Goal: Task Accomplishment & Management: Use online tool/utility

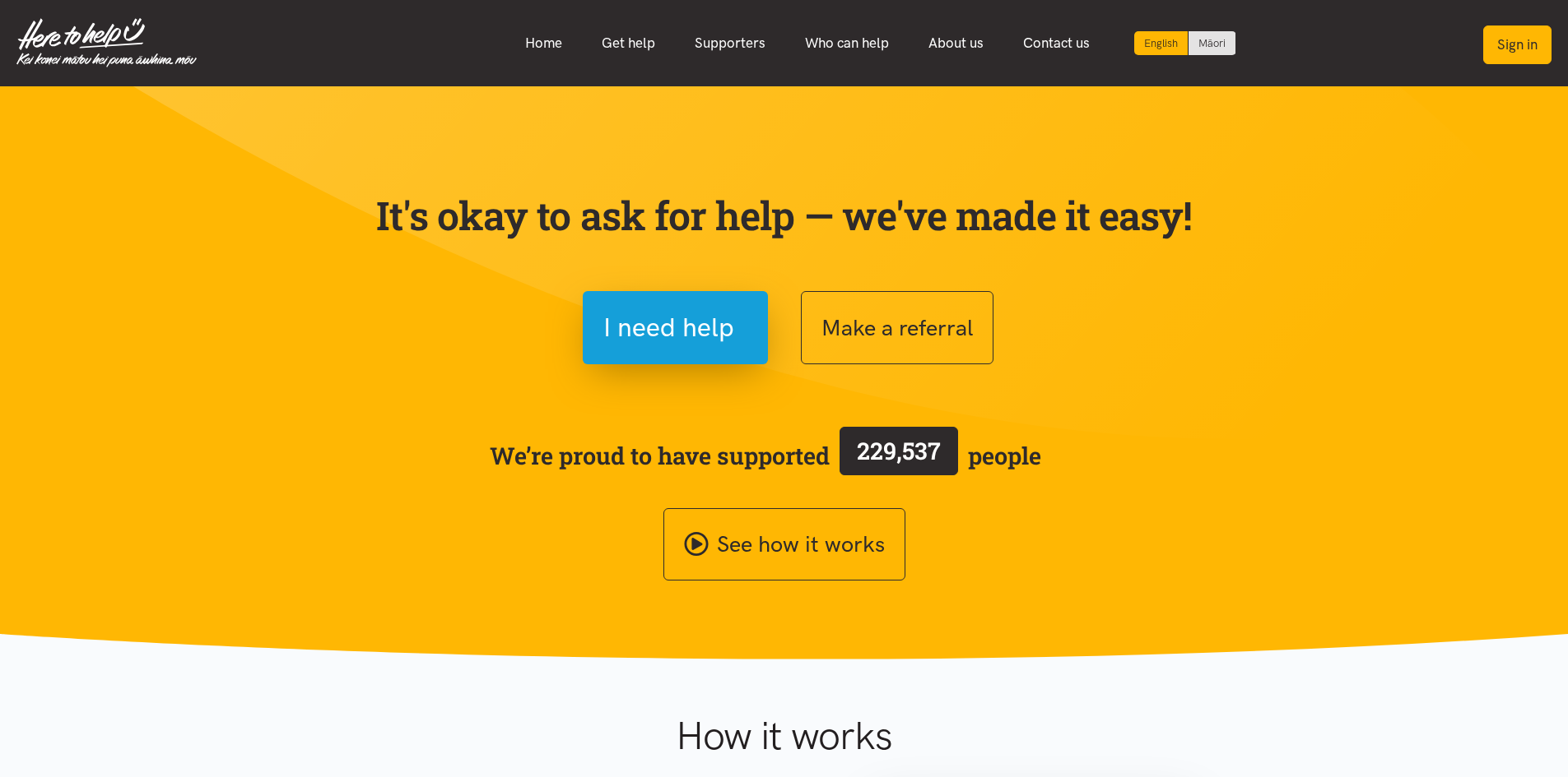
click at [1491, 44] on button "Sign in" at bounding box center [1516, 44] width 68 height 39
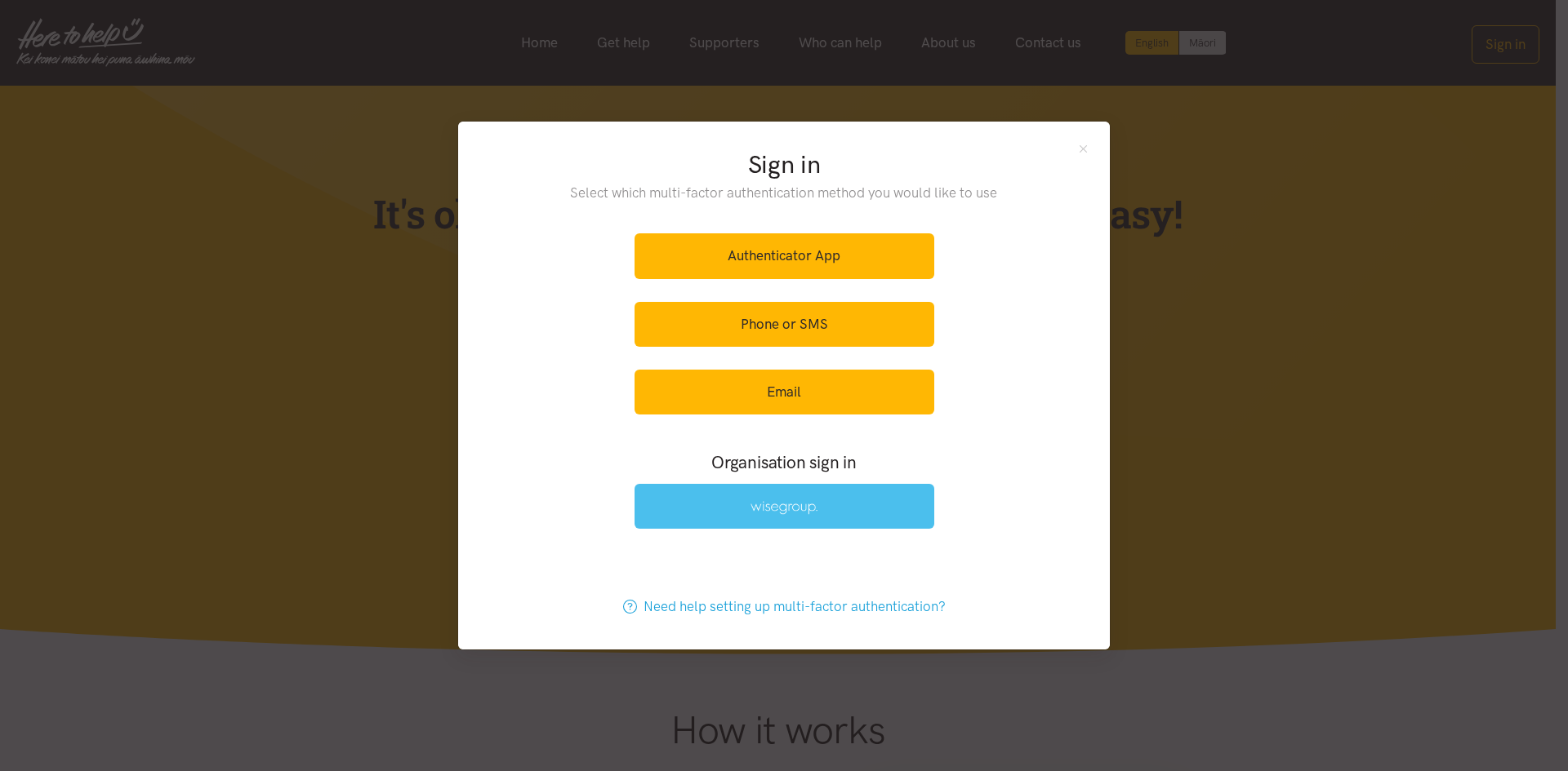
click at [876, 502] on link at bounding box center [784, 507] width 299 height 45
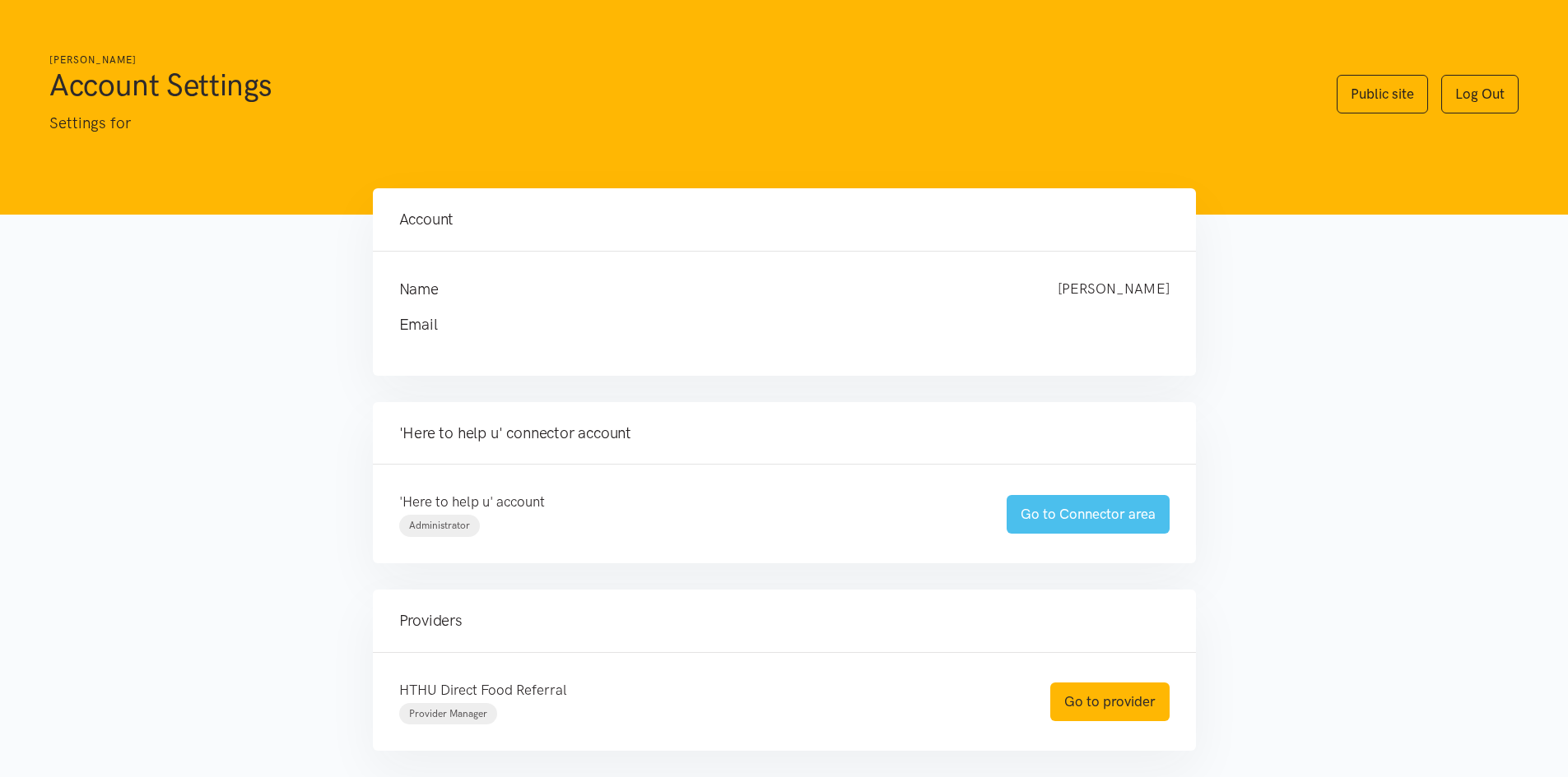
click at [1047, 517] on link "Go to Connector area" at bounding box center [1088, 514] width 163 height 39
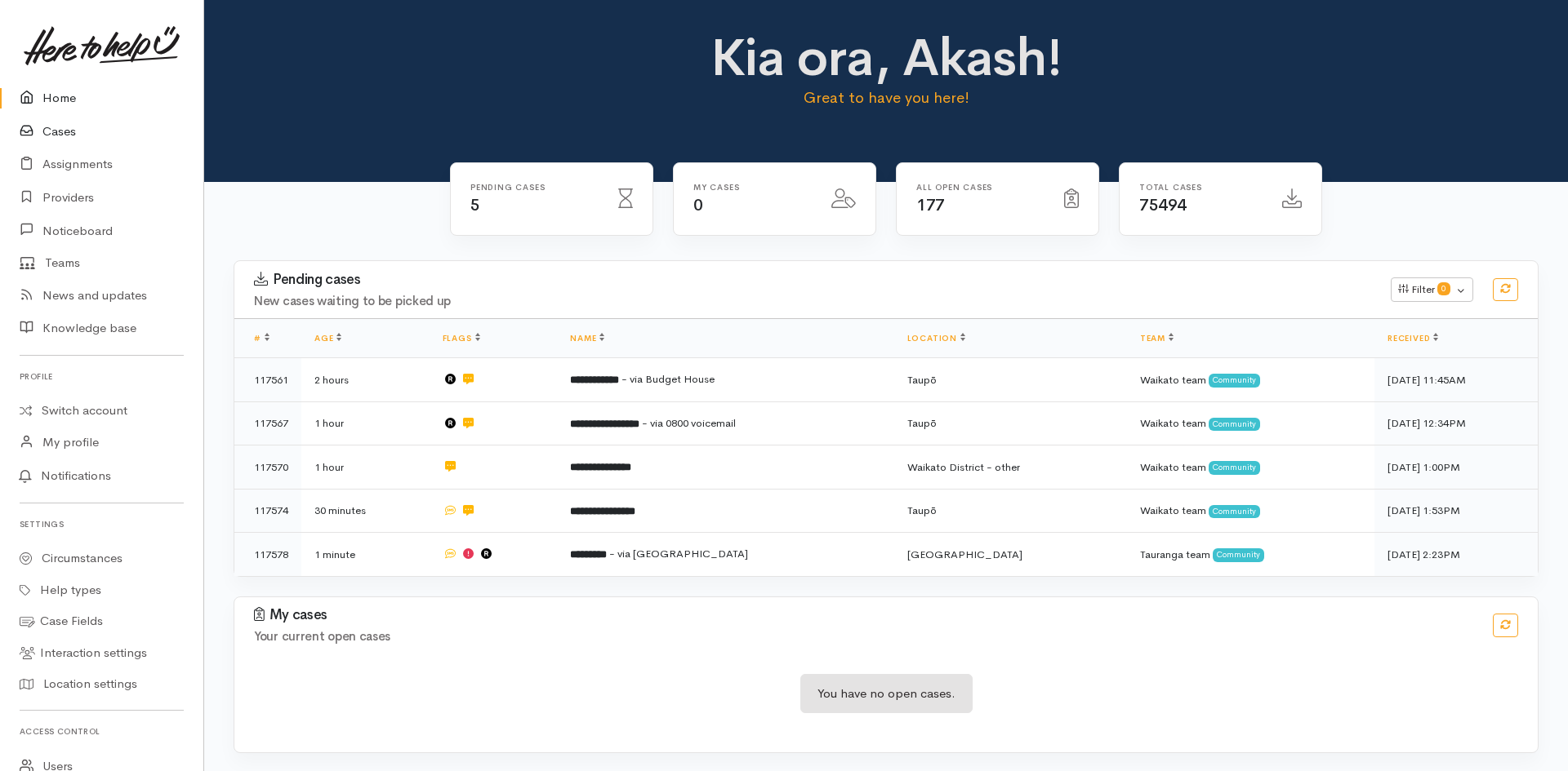
click at [46, 131] on link "Cases" at bounding box center [102, 131] width 203 height 33
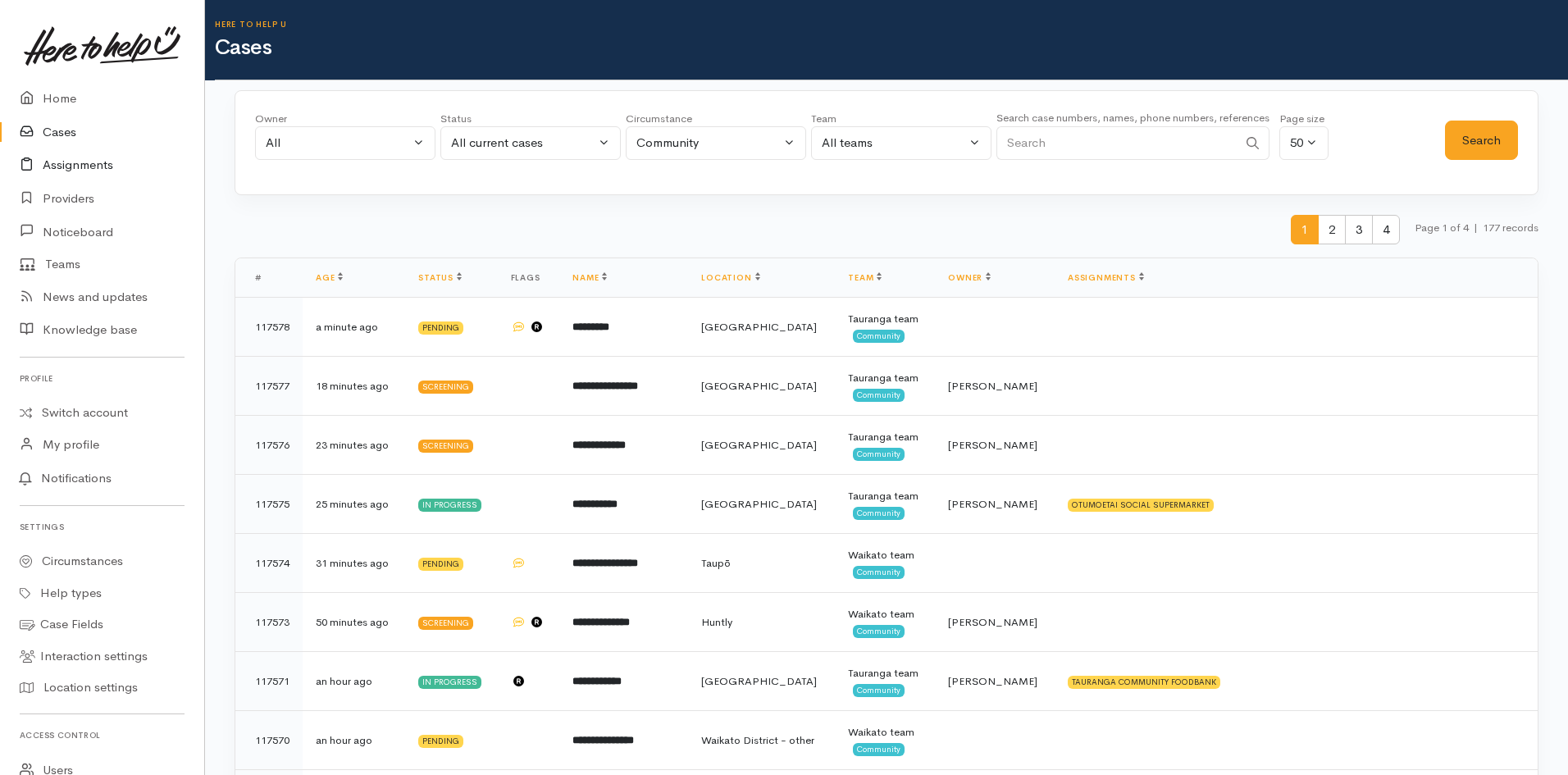
click at [71, 166] on link "Assignments" at bounding box center [102, 164] width 204 height 33
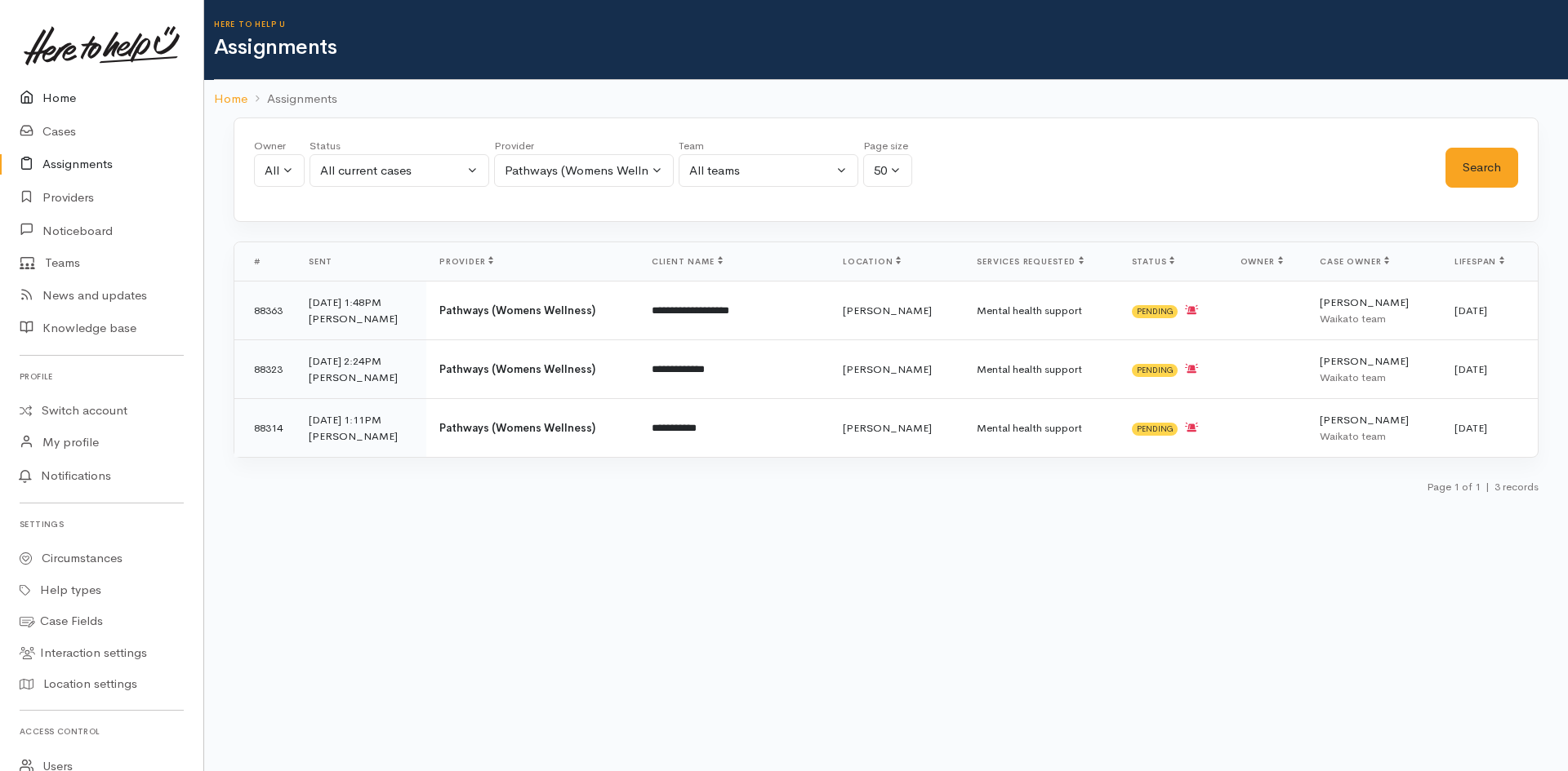
click at [47, 87] on link "Home" at bounding box center [102, 98] width 203 height 33
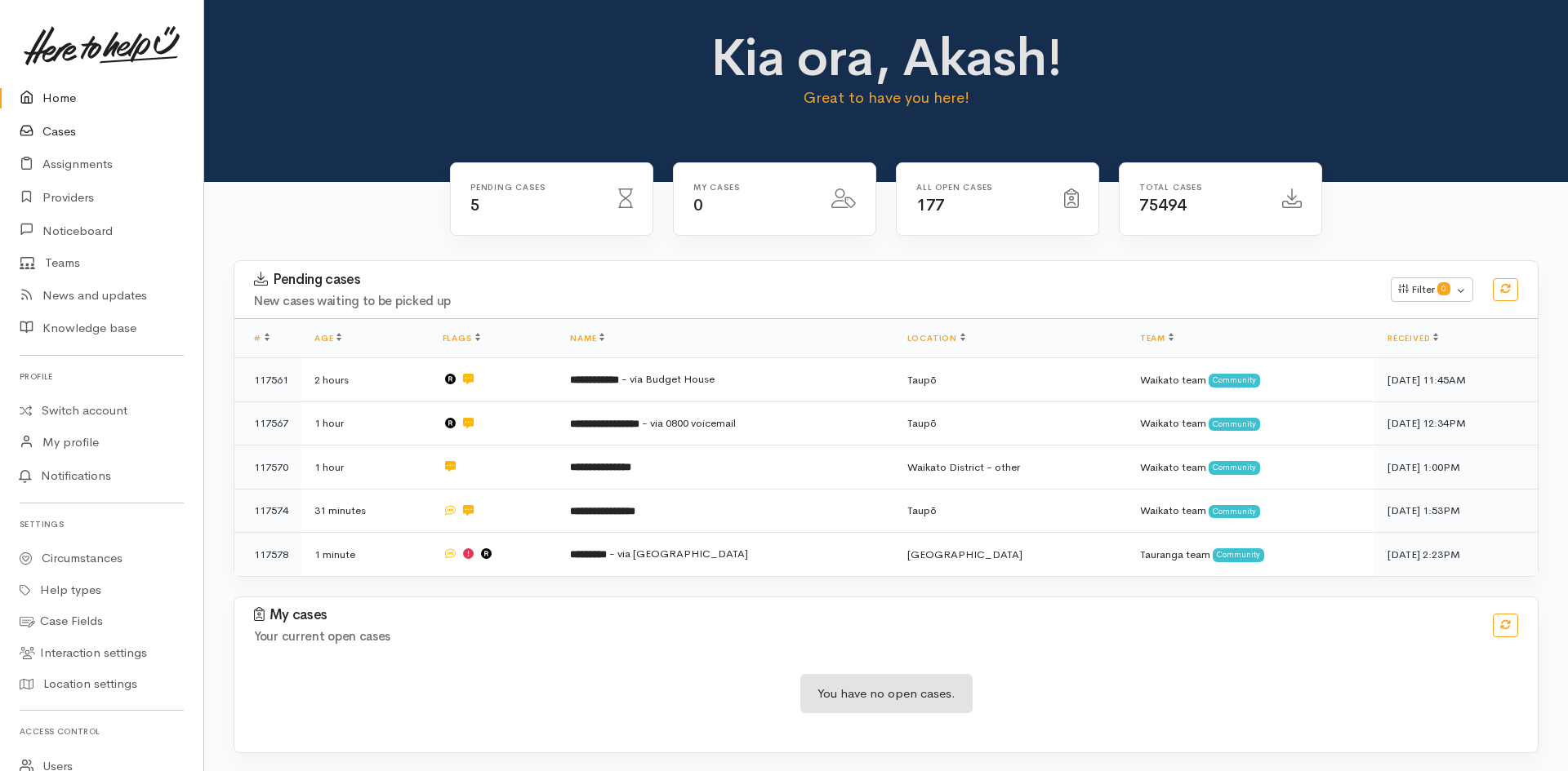
click at [52, 136] on link "Cases" at bounding box center [102, 131] width 203 height 33
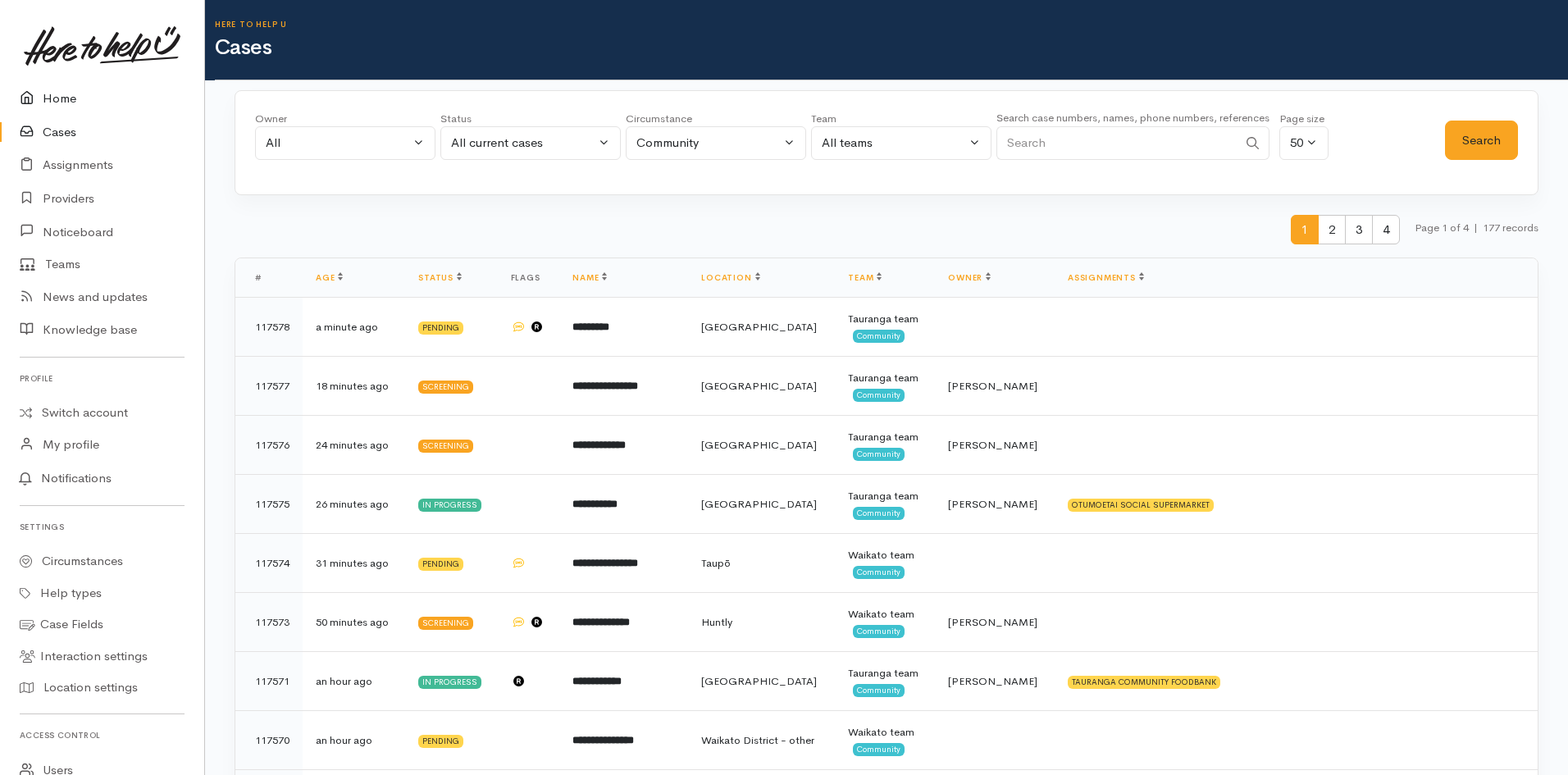
click at [55, 103] on link "Home" at bounding box center [102, 98] width 204 height 33
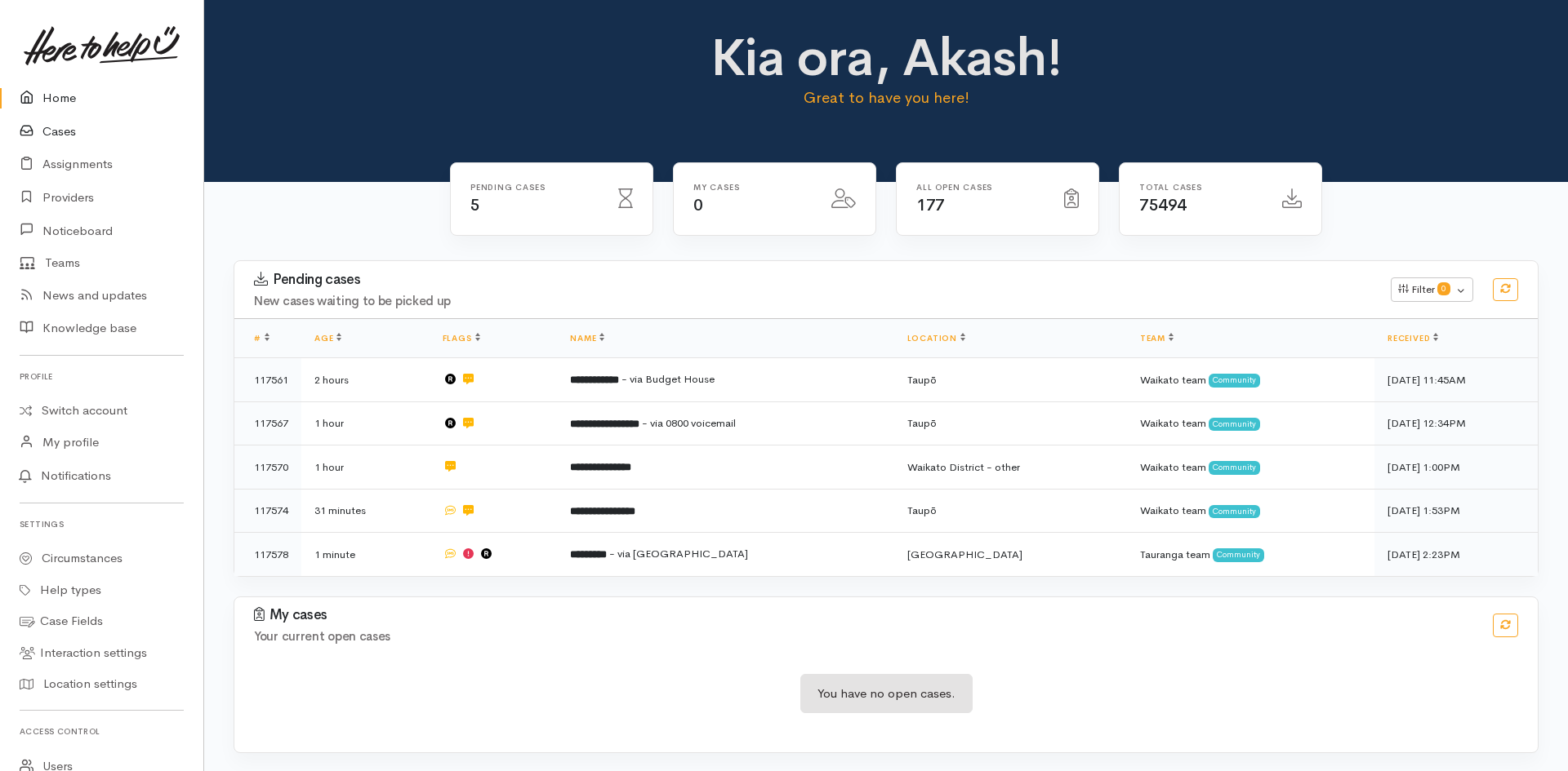
click at [53, 135] on link "Cases" at bounding box center [102, 131] width 203 height 33
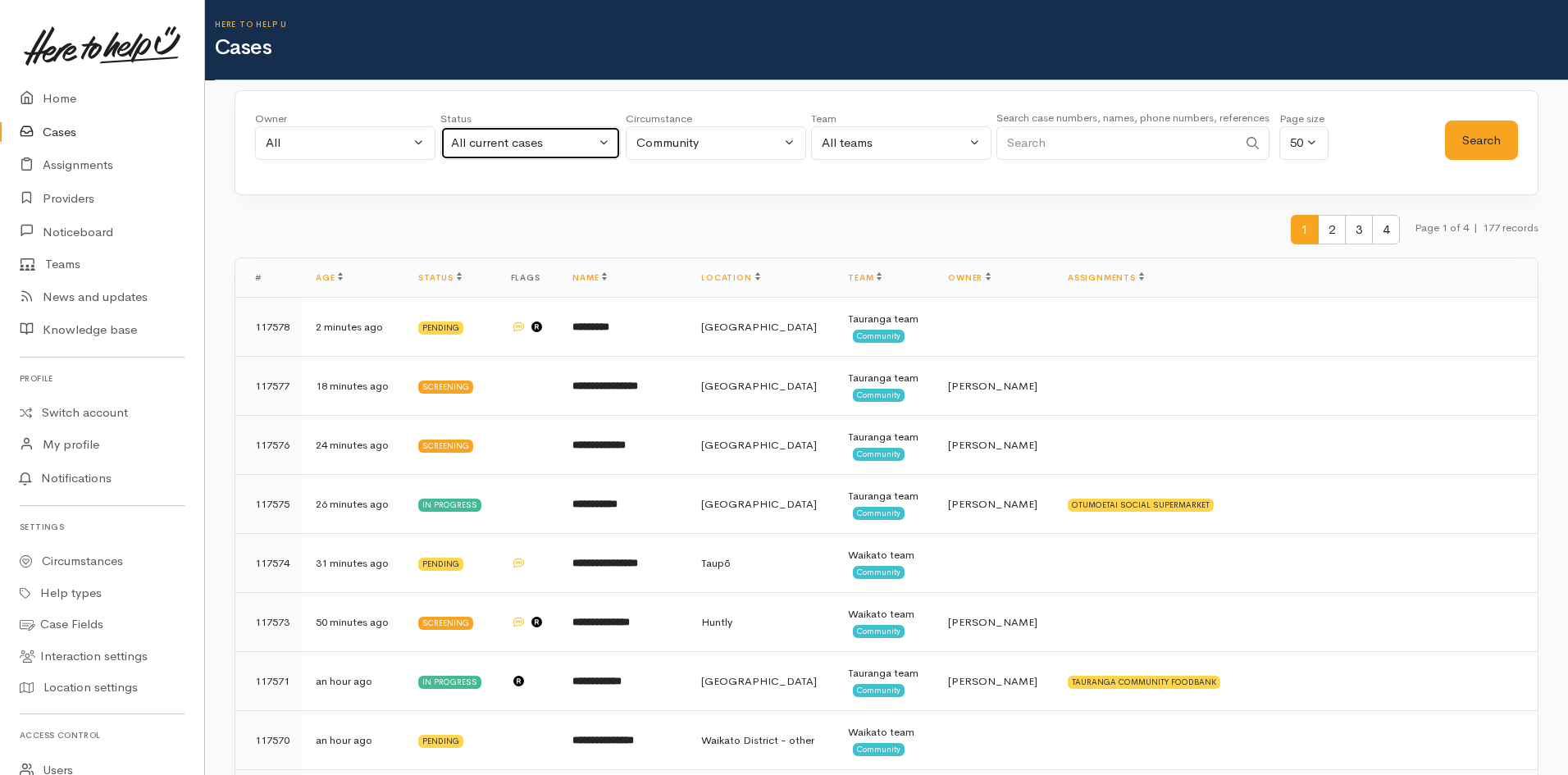
click at [524, 146] on div "All current cases" at bounding box center [524, 143] width 144 height 19
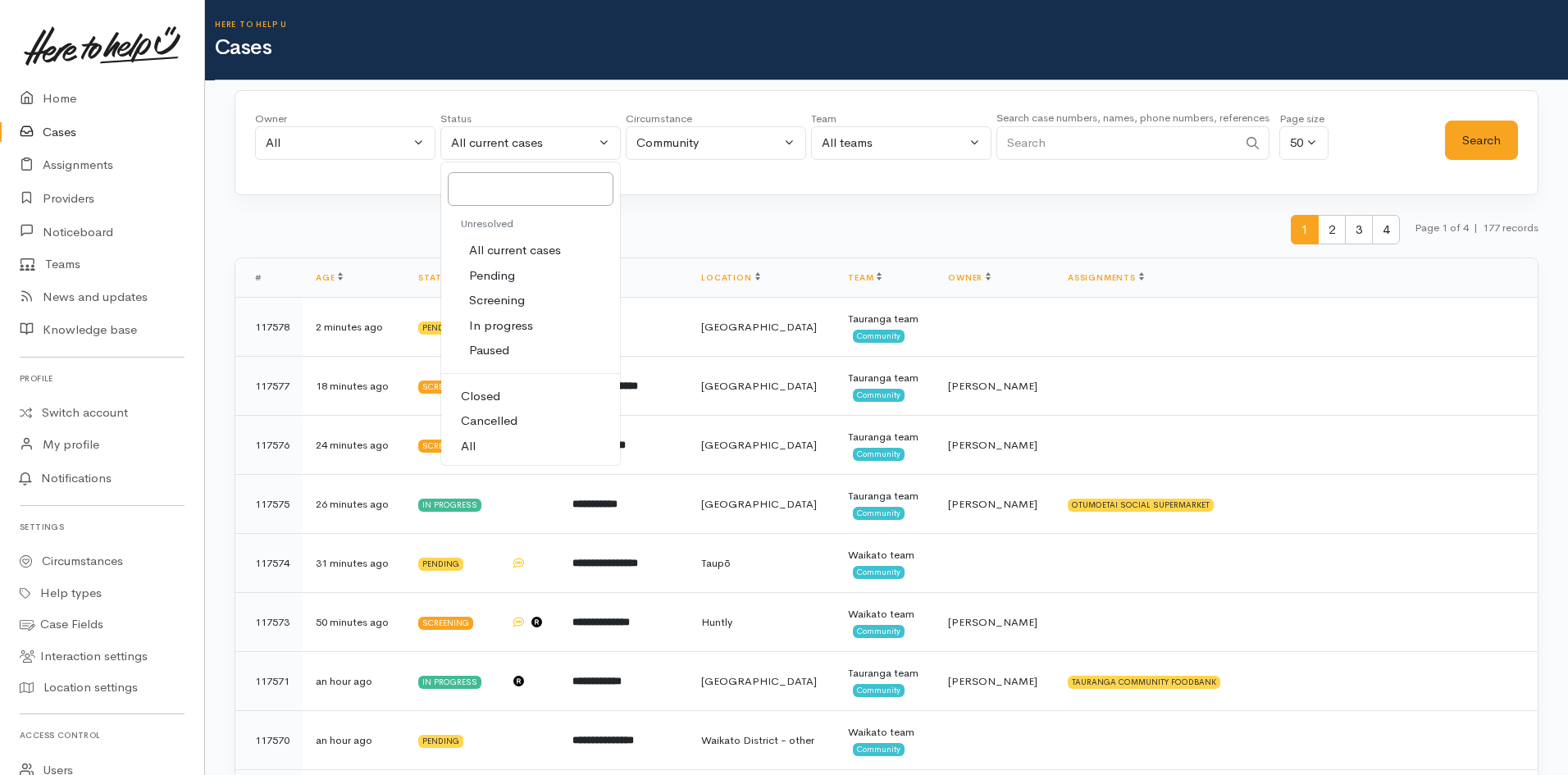
click at [511, 434] on link "All" at bounding box center [531, 447] width 179 height 25
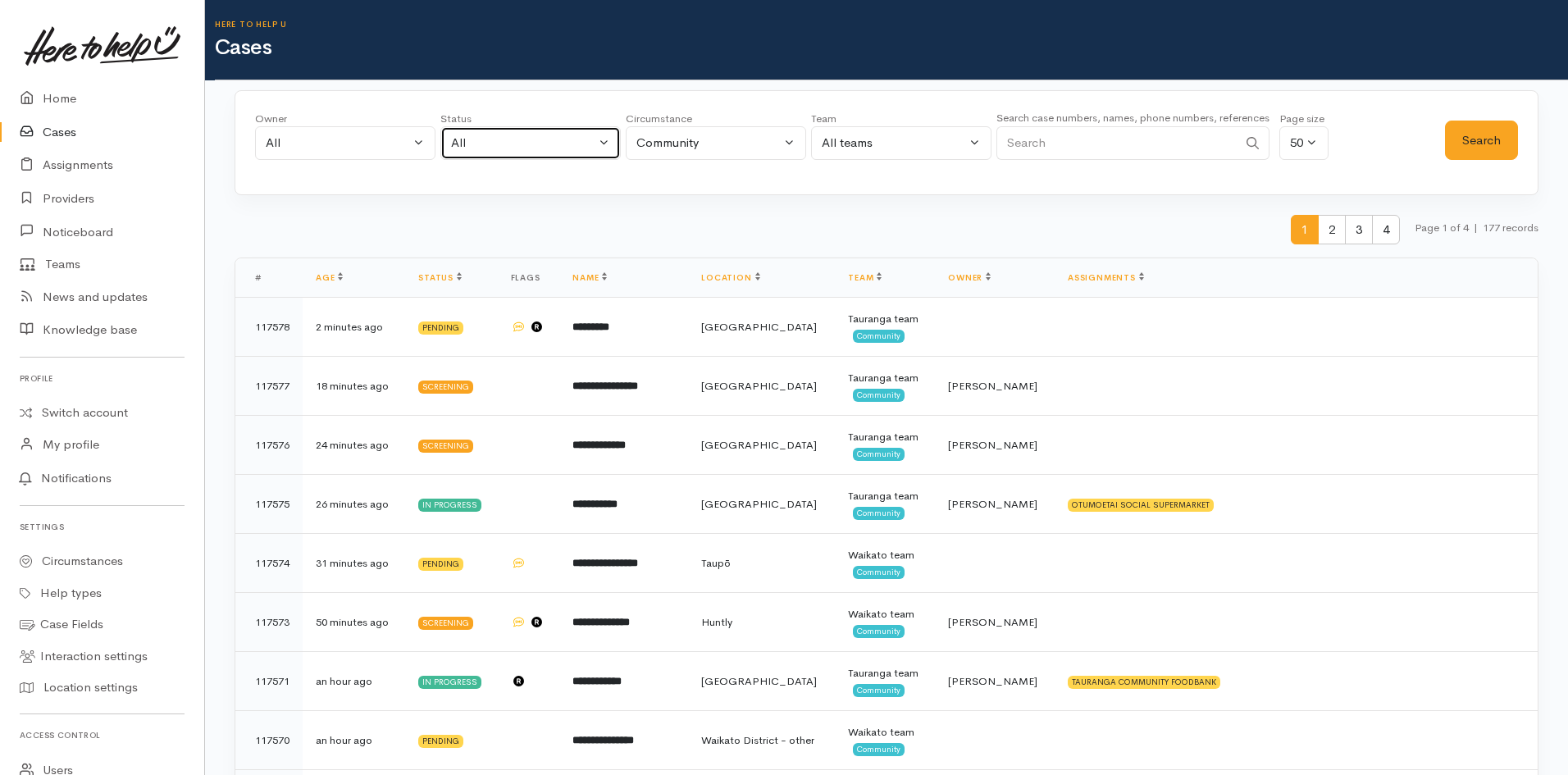
click at [556, 154] on button "All" at bounding box center [531, 143] width 181 height 33
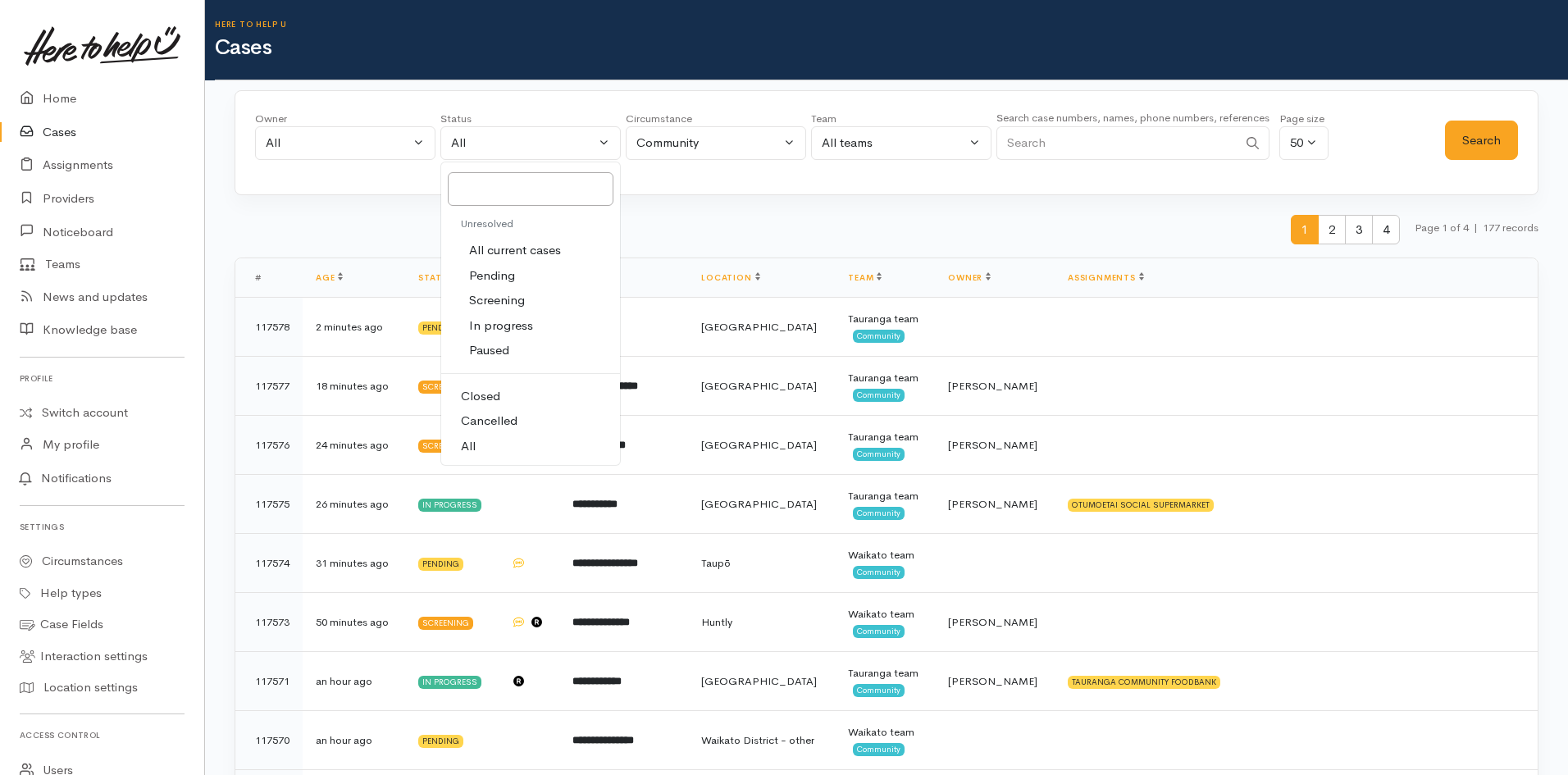
click at [470, 401] on span "Closed" at bounding box center [481, 397] width 40 height 19
select select "Closed"
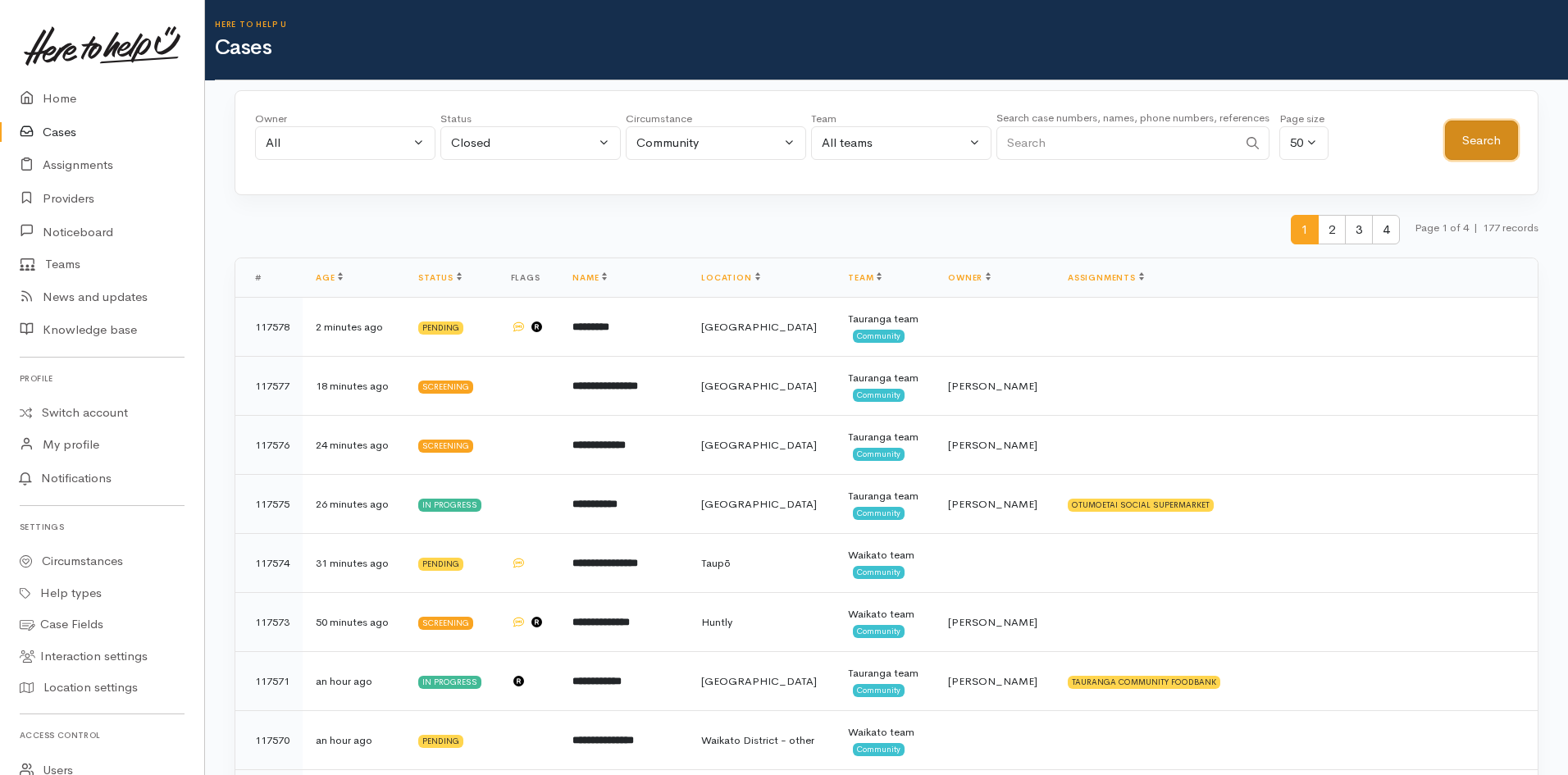
click at [1450, 137] on button "Search" at bounding box center [1481, 141] width 73 height 41
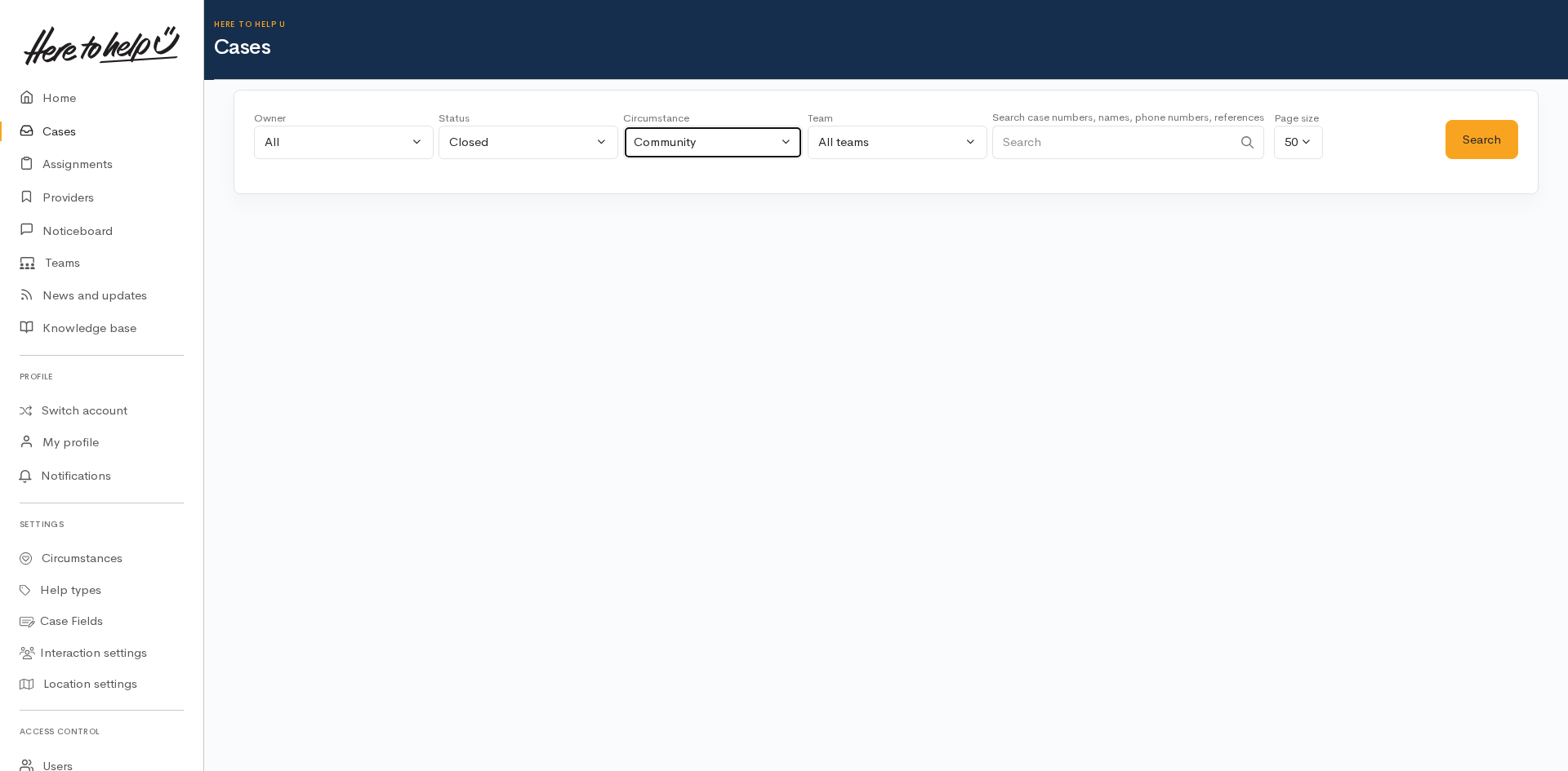
click at [657, 131] on button "Community" at bounding box center [713, 142] width 180 height 33
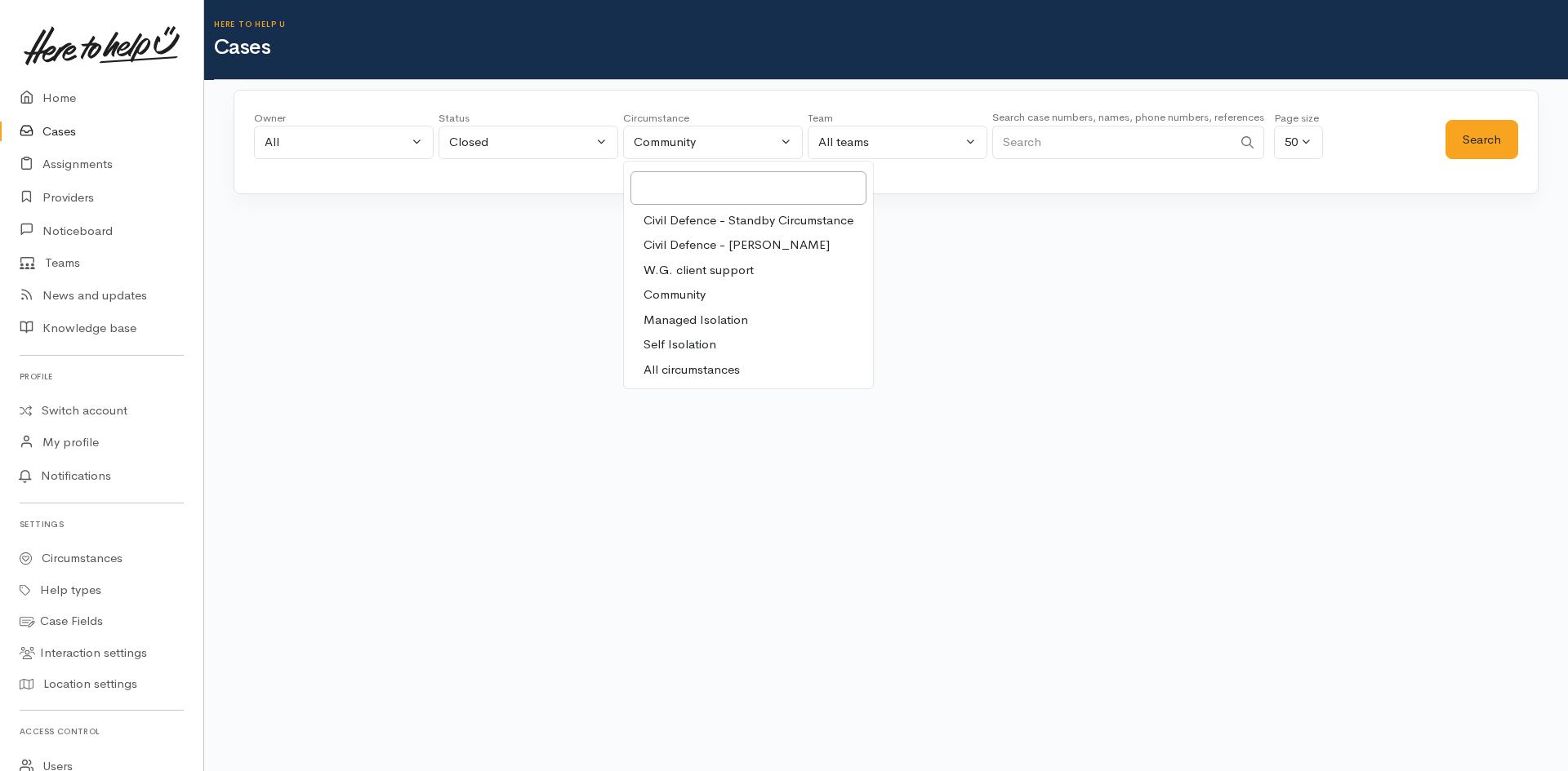
click at [734, 244] on span "Civil Defence - [PERSON_NAME]" at bounding box center [736, 245] width 186 height 19
select select "5"
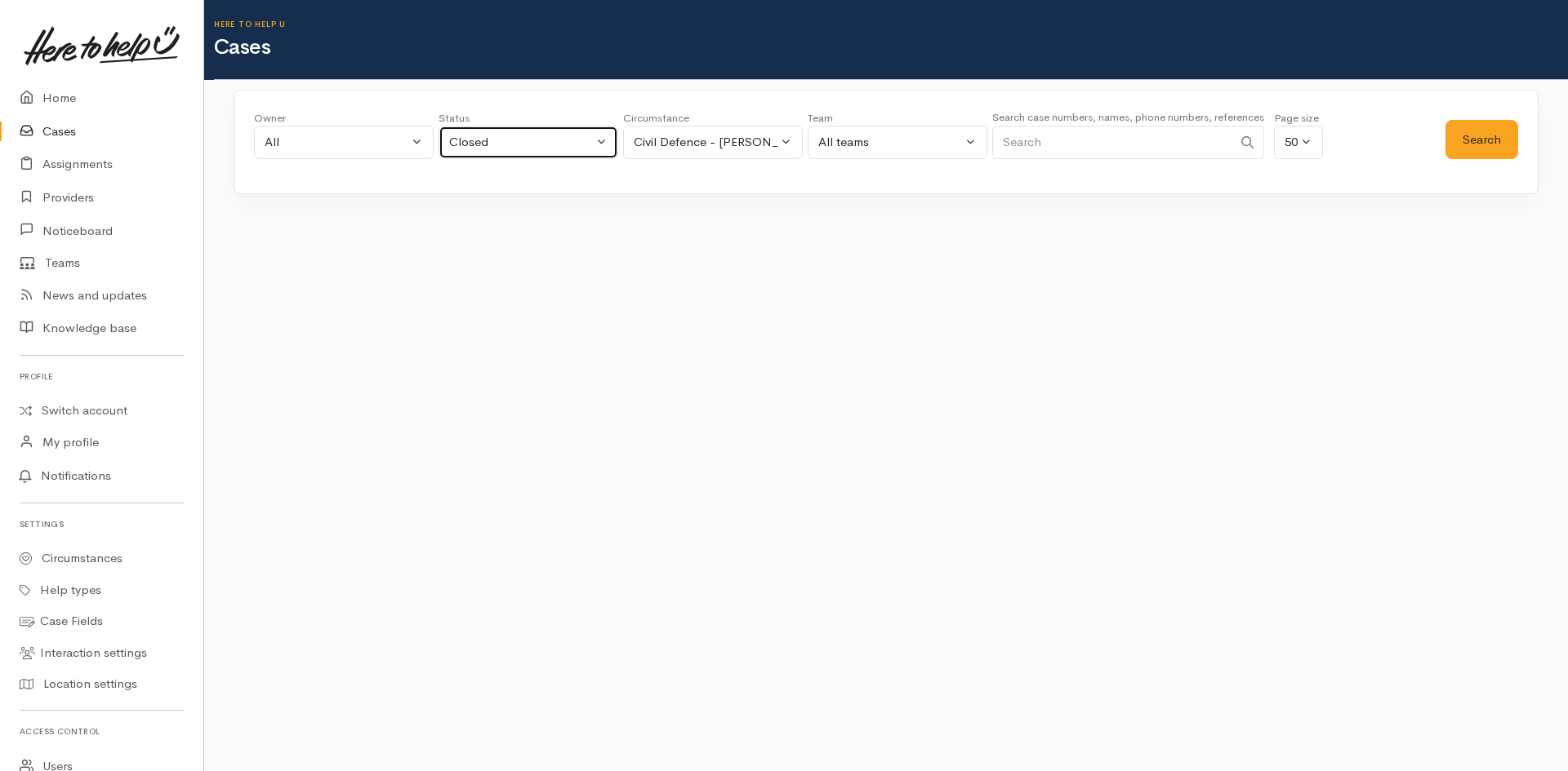
click at [538, 144] on div "Closed" at bounding box center [521, 142] width 144 height 19
click at [484, 448] on link "All" at bounding box center [529, 445] width 178 height 25
select select "All"
click at [1475, 140] on button "Search" at bounding box center [1482, 140] width 73 height 40
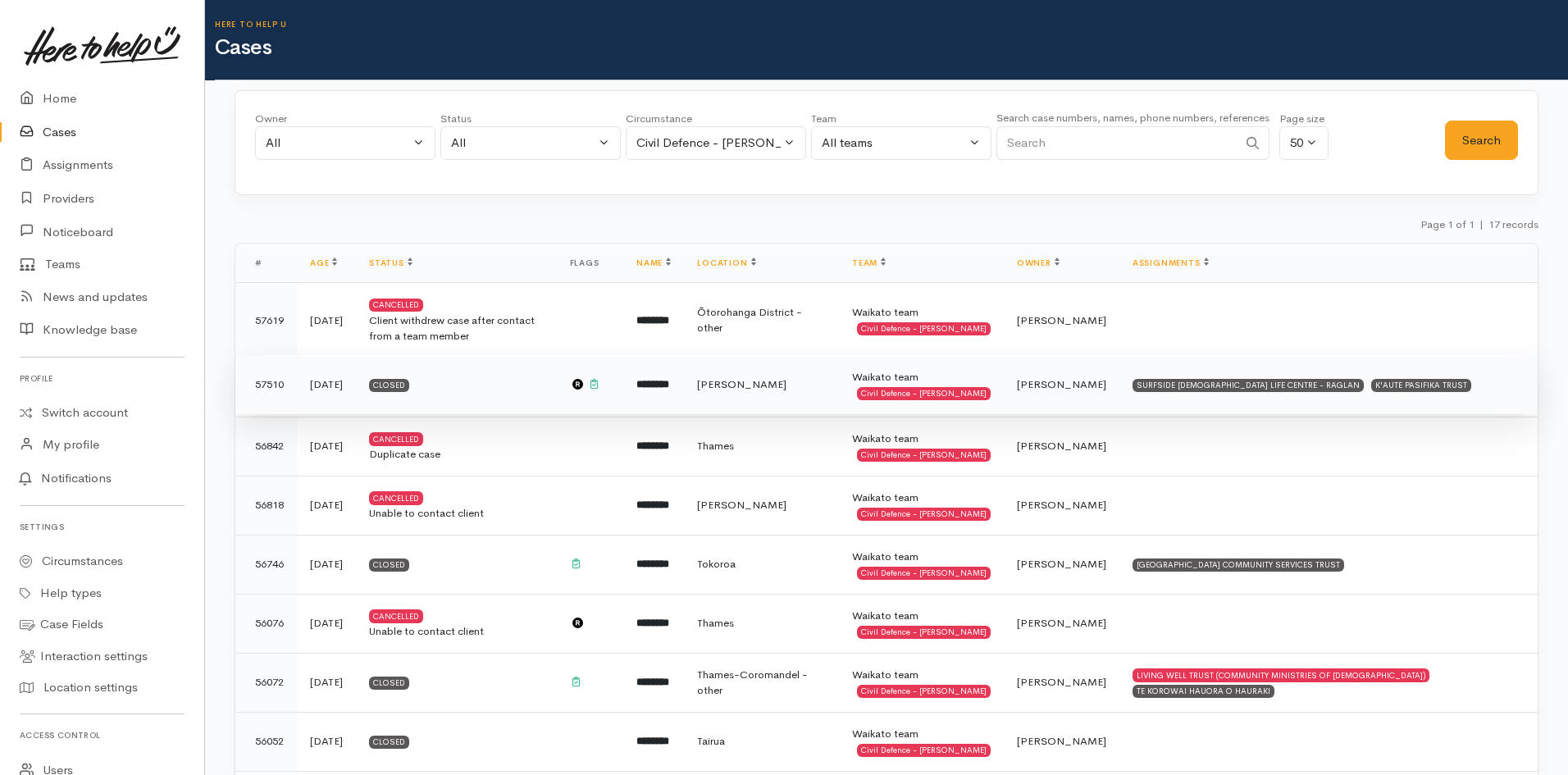
click at [765, 398] on td "Hamilton" at bounding box center [762, 384] width 155 height 59
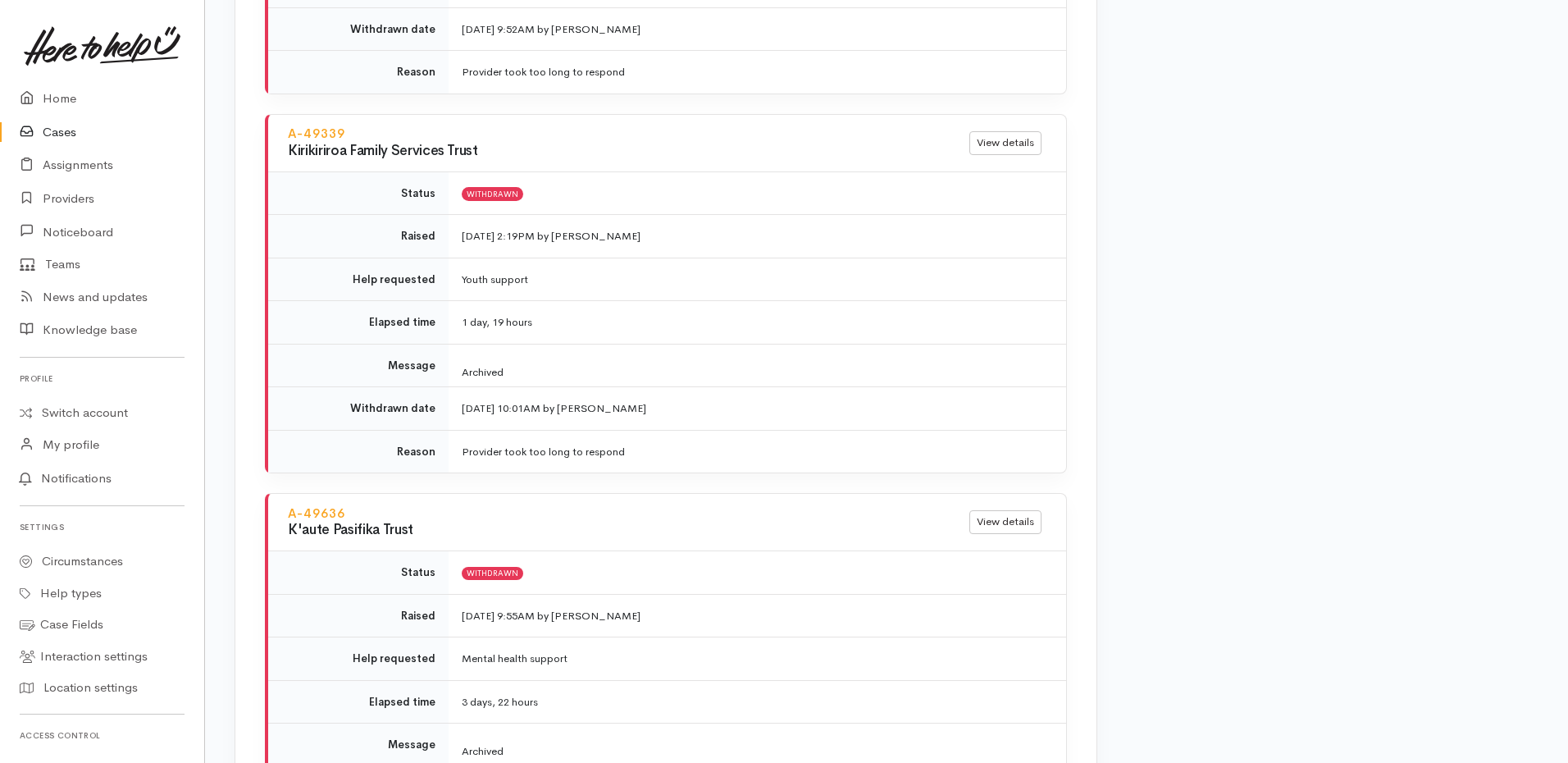
scroll to position [3527, 0]
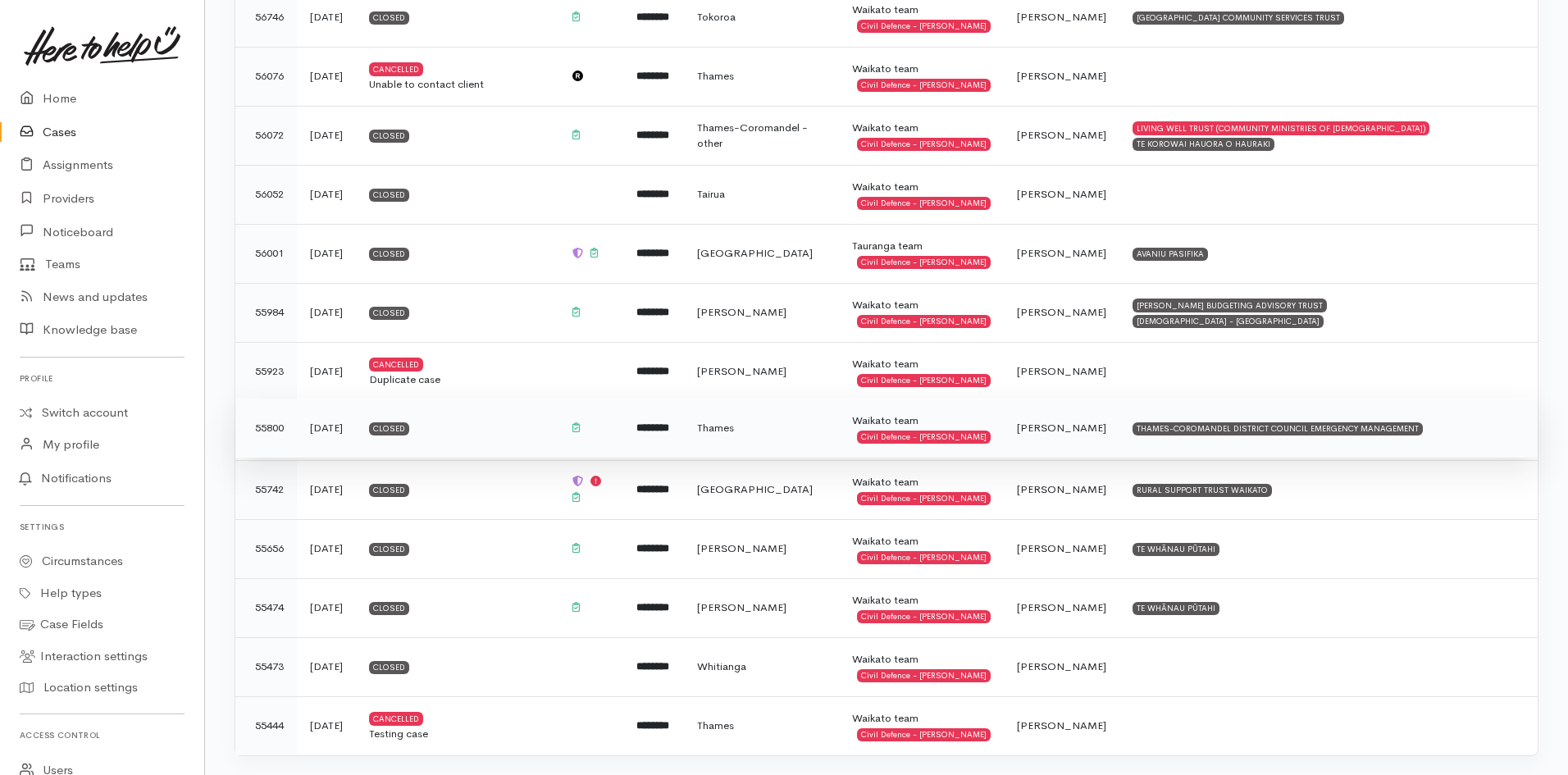
scroll to position [576, 0]
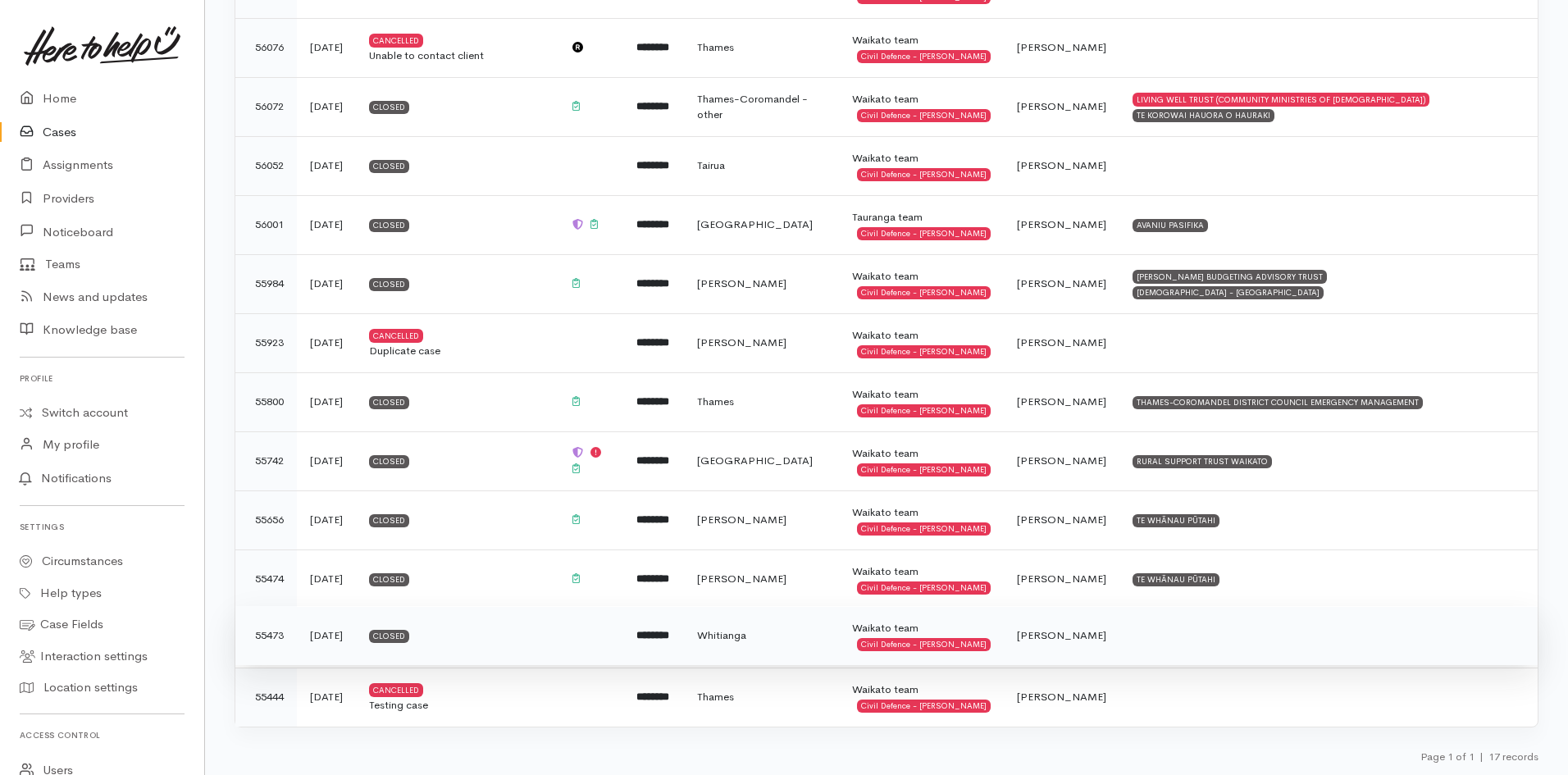
click at [1025, 634] on span "[PERSON_NAME]" at bounding box center [1061, 635] width 89 height 14
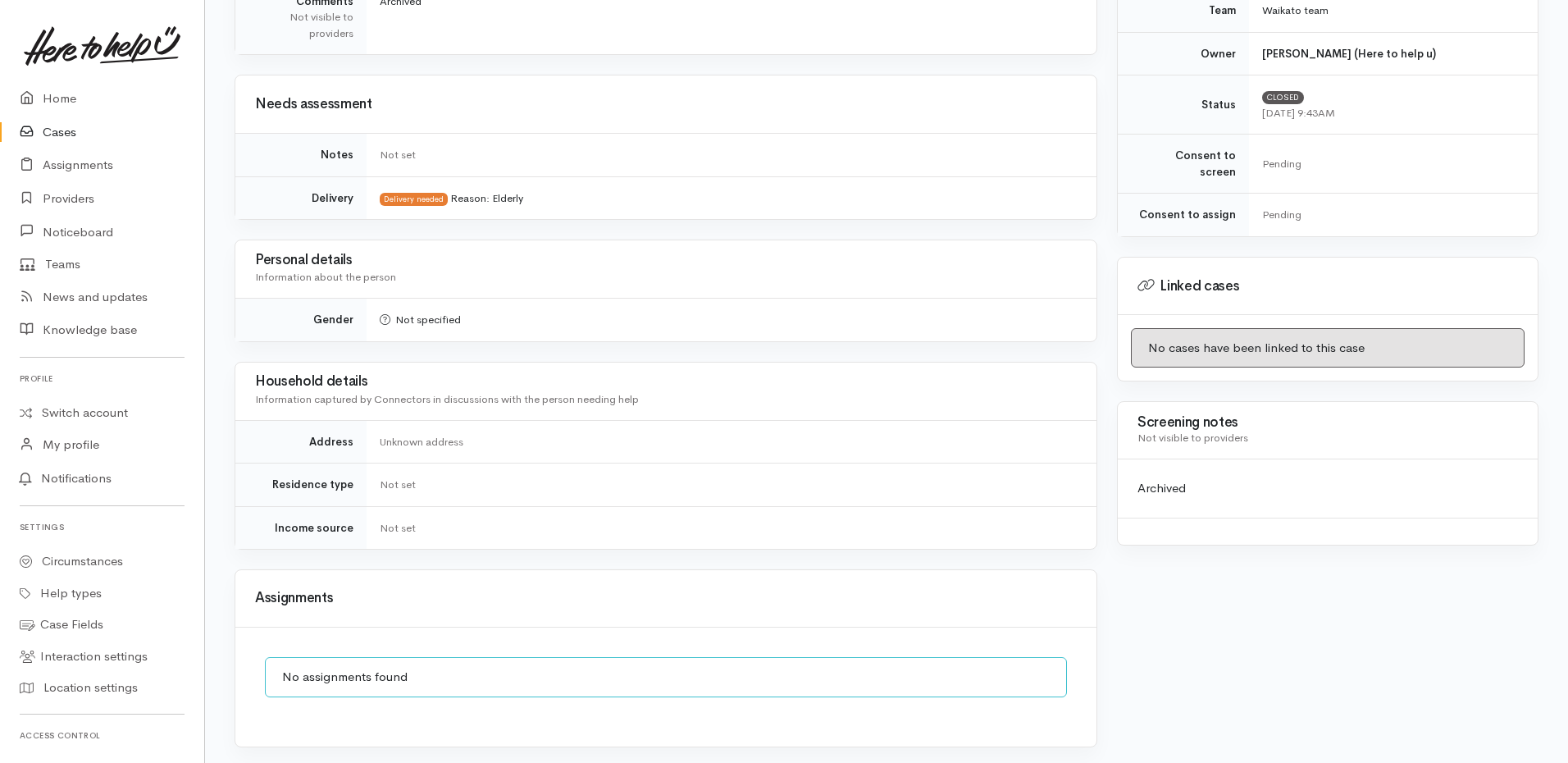
scroll to position [560, 0]
